Goal: Find specific page/section: Find specific page/section

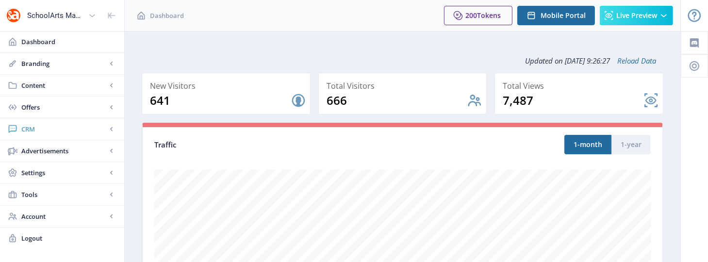
click at [26, 128] on span "CRM" at bounding box center [63, 129] width 85 height 10
click at [43, 149] on span "Readers" at bounding box center [72, 151] width 83 height 10
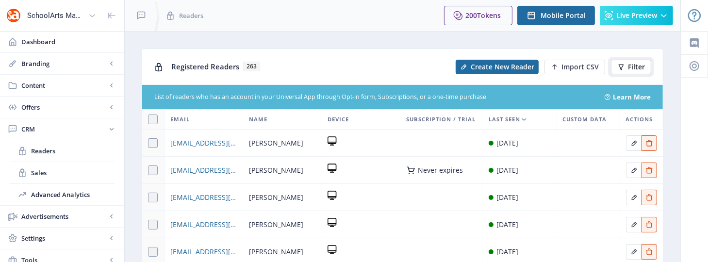
click at [645, 69] on span "Filter" at bounding box center [636, 67] width 17 height 8
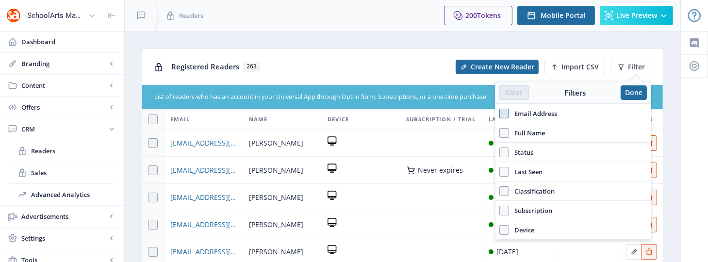
click at [508, 110] on span at bounding box center [504, 114] width 10 height 10
click at [500, 114] on input "Email Address" at bounding box center [499, 114] width 0 height 0
checkbox input "true"
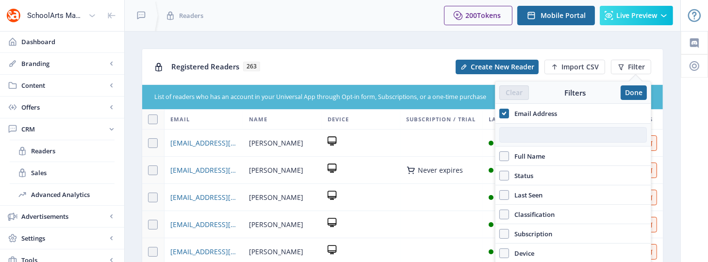
click at [524, 140] on input "text" at bounding box center [573, 135] width 148 height 16
paste input "[EMAIL_ADDRESS][DOMAIN_NAME]"
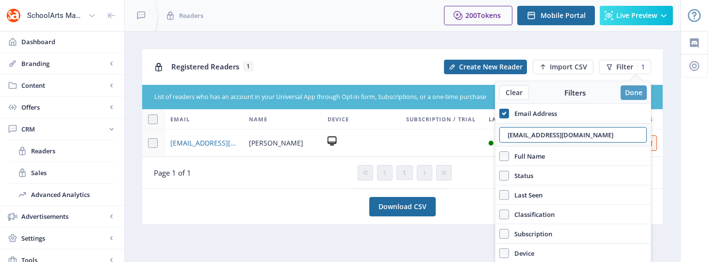
type input "[EMAIL_ADDRESS][DOMAIN_NAME]"
click at [631, 87] on button "Done" at bounding box center [634, 92] width 26 height 15
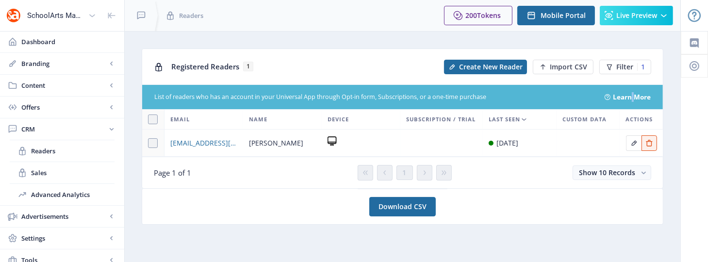
click at [631, 87] on div "List of readers who has an account in your Universal App through Opt-in form, S…" at bounding box center [402, 97] width 521 height 24
click at [204, 144] on span "[EMAIL_ADDRESS][DOMAIN_NAME]" at bounding box center [203, 143] width 67 height 12
